Goal: Transaction & Acquisition: Book appointment/travel/reservation

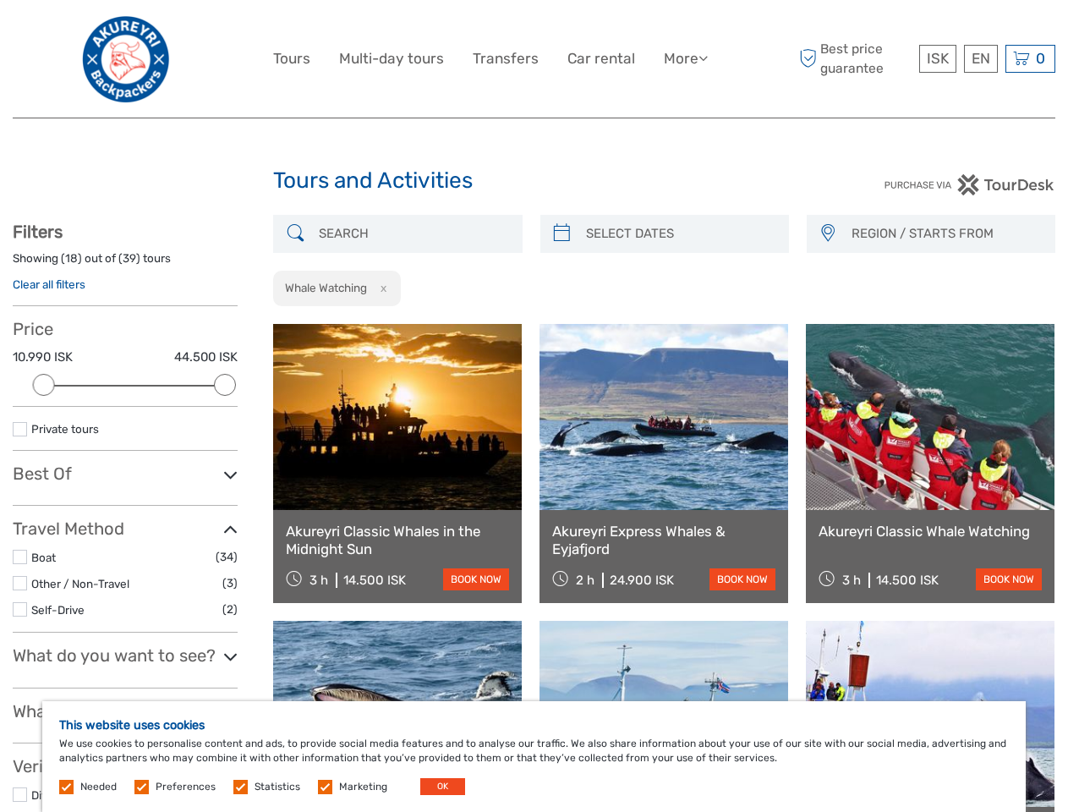
select select
click at [684, 58] on link "More" at bounding box center [686, 58] width 44 height 25
click at [704, 57] on icon at bounding box center [702, 58] width 9 height 14
click at [937, 58] on span "ISK" at bounding box center [938, 58] width 22 height 17
click at [980, 58] on div "EN English Español Deutsch" at bounding box center [981, 59] width 34 height 28
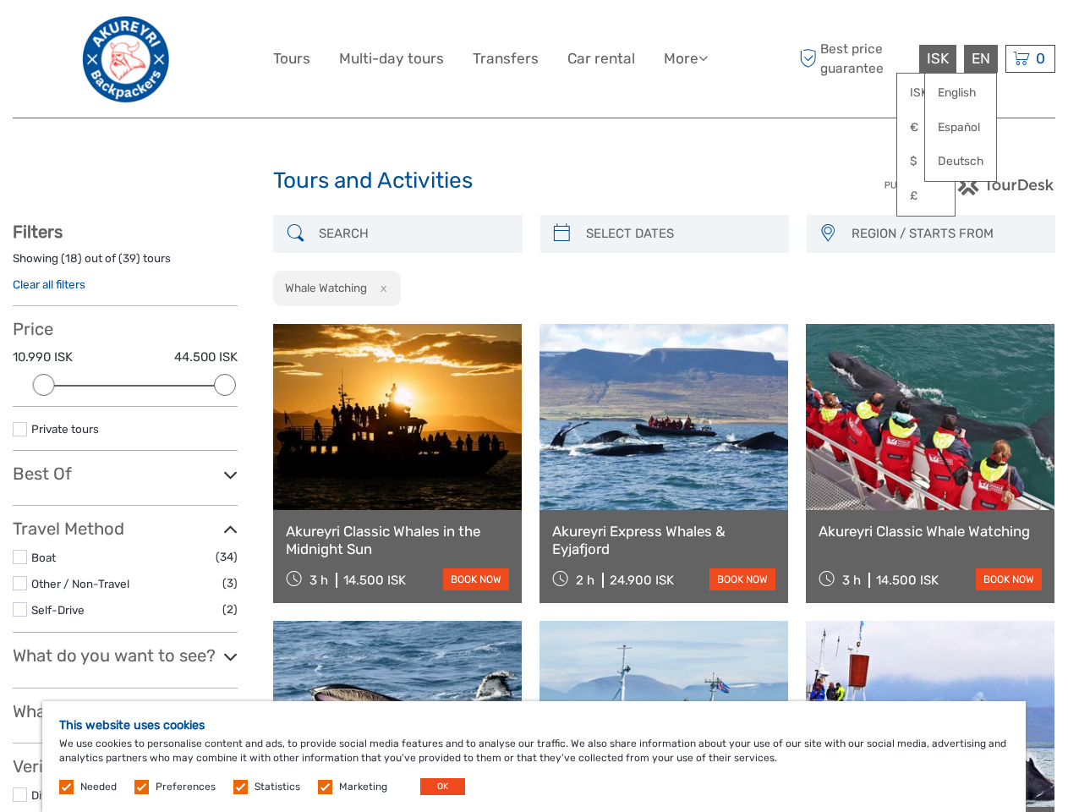
click at [1030, 58] on div "0 Items Total 0 ISK Checkout The shopping cart is empty." at bounding box center [1030, 59] width 50 height 28
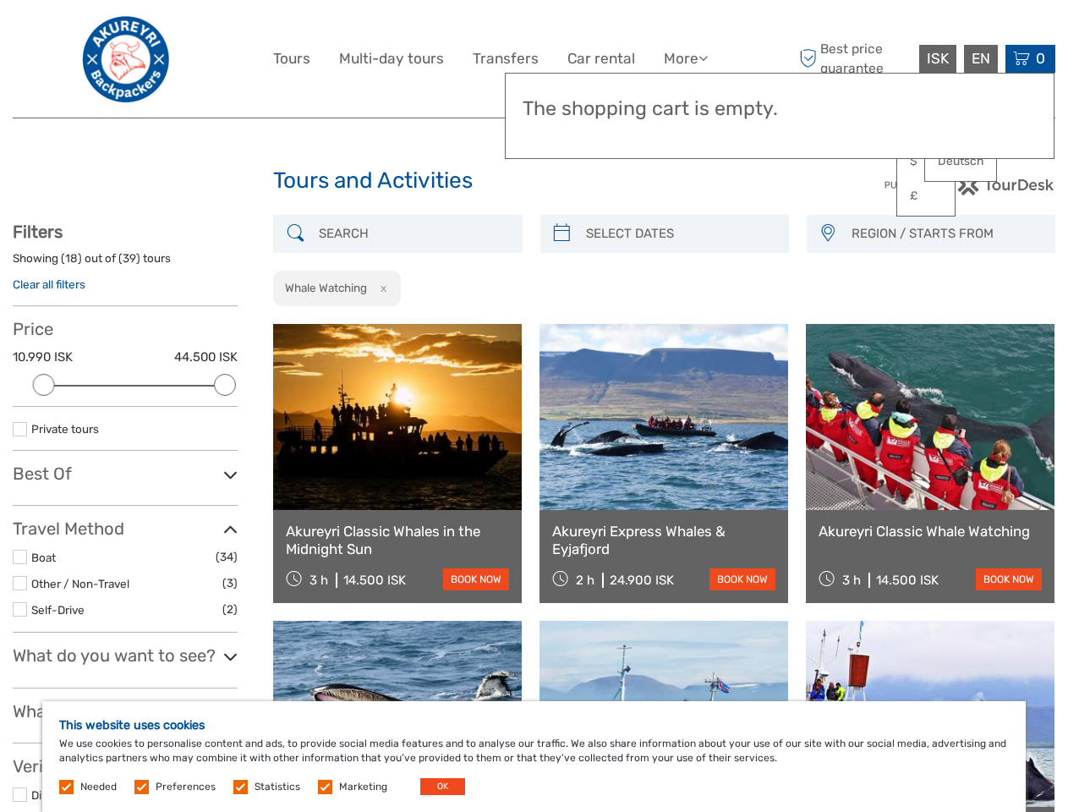
click at [44, 385] on div at bounding box center [44, 385] width 22 height 22
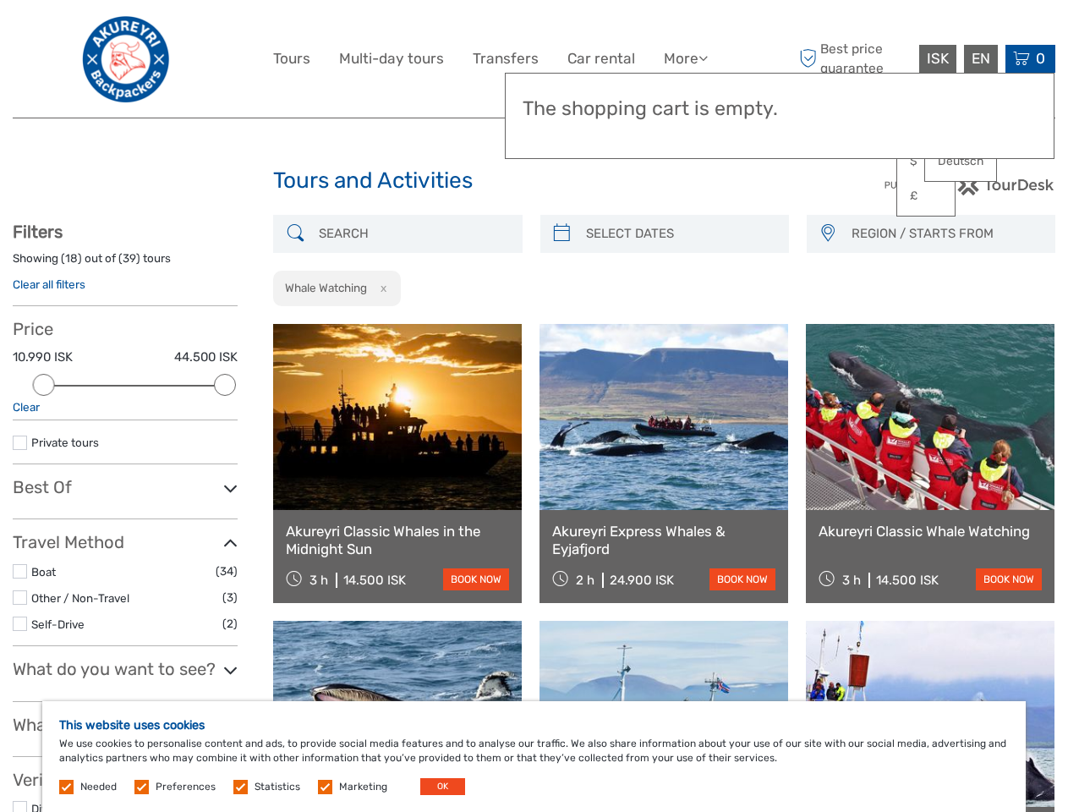
click at [225, 433] on div "Private tours" at bounding box center [125, 448] width 225 height 31
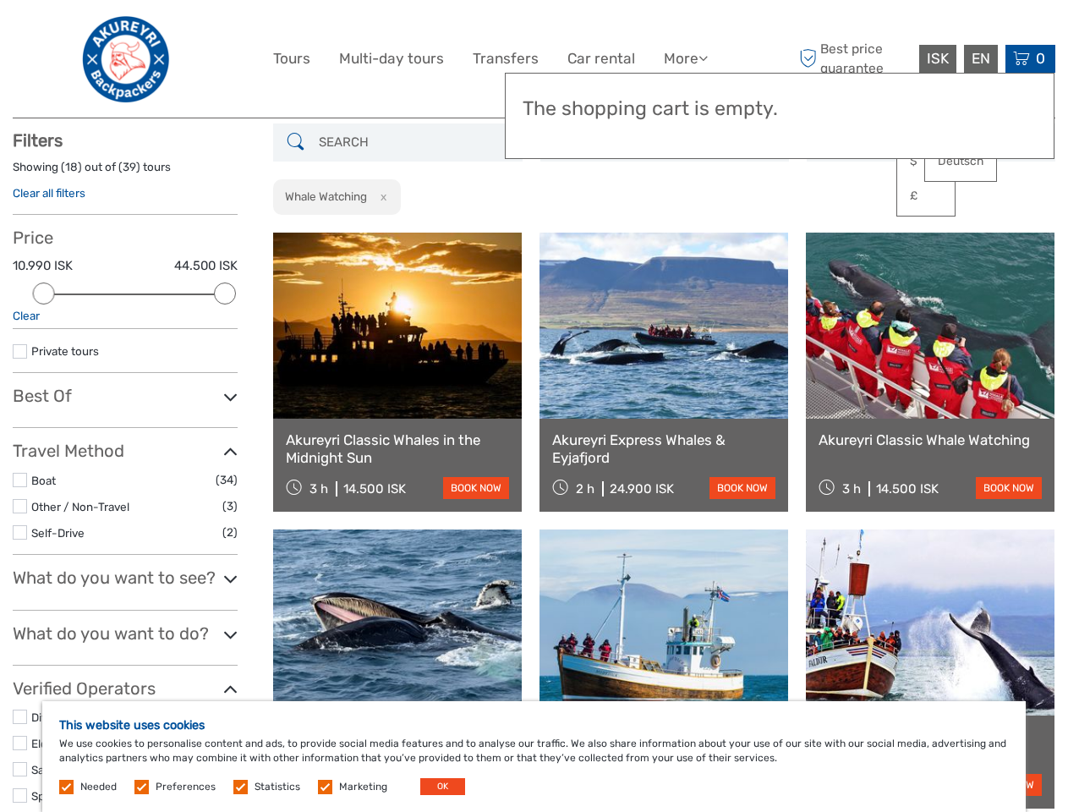
click at [561, 233] on link at bounding box center [663, 325] width 249 height 186
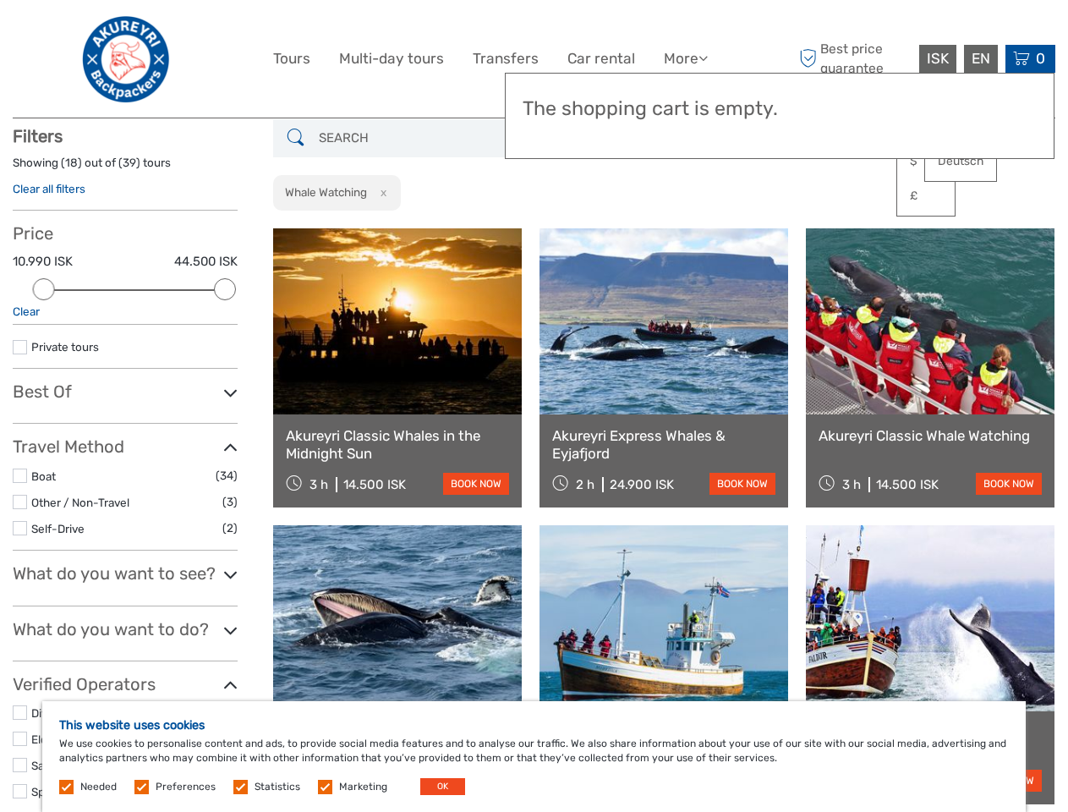
click at [679, 233] on link at bounding box center [663, 321] width 249 height 186
click at [827, 233] on link at bounding box center [930, 321] width 249 height 186
